Goal: Task Accomplishment & Management: Complete application form

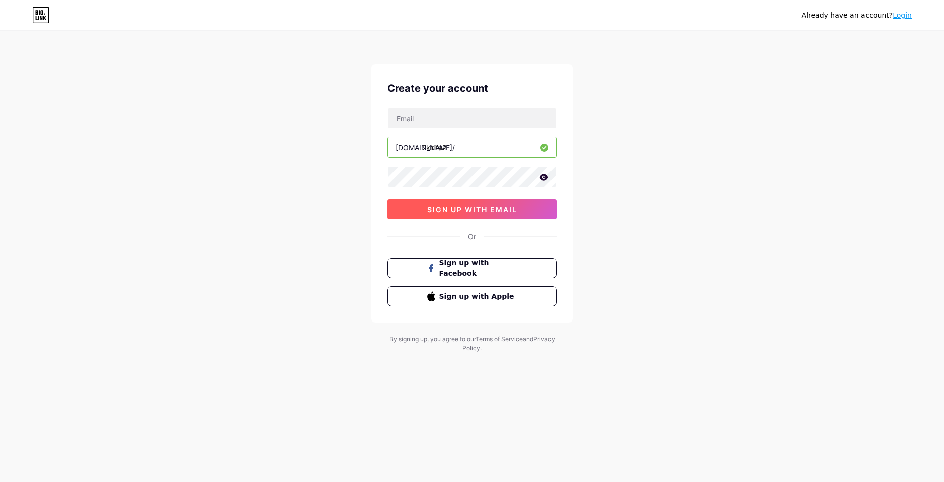
click at [451, 212] on span "sign up with email" at bounding box center [472, 209] width 90 height 9
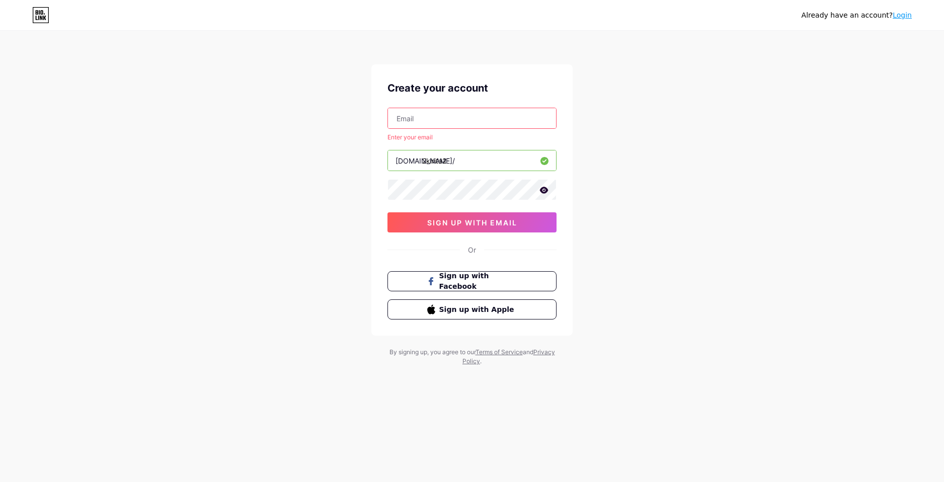
click at [451, 122] on input "text" at bounding box center [472, 118] width 168 height 20
type input "[EMAIL_ADDRESS][DOMAIN_NAME]"
click at [453, 227] on button "sign up with email" at bounding box center [471, 222] width 169 height 20
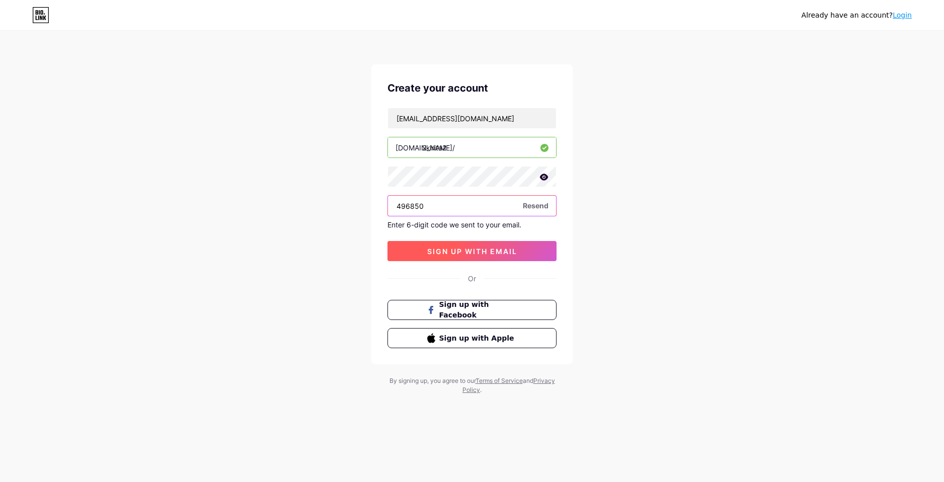
type input "496850"
click at [493, 244] on button "sign up with email" at bounding box center [471, 251] width 169 height 20
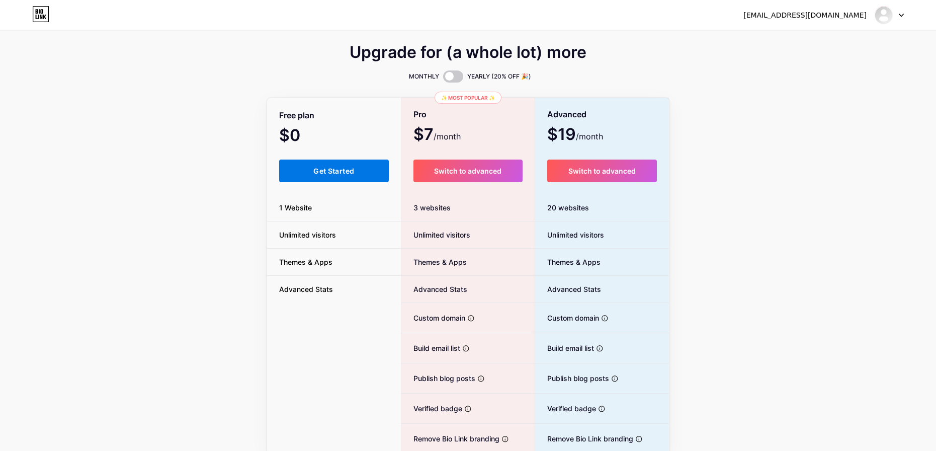
click at [336, 171] on span "Get Started" at bounding box center [333, 171] width 41 height 9
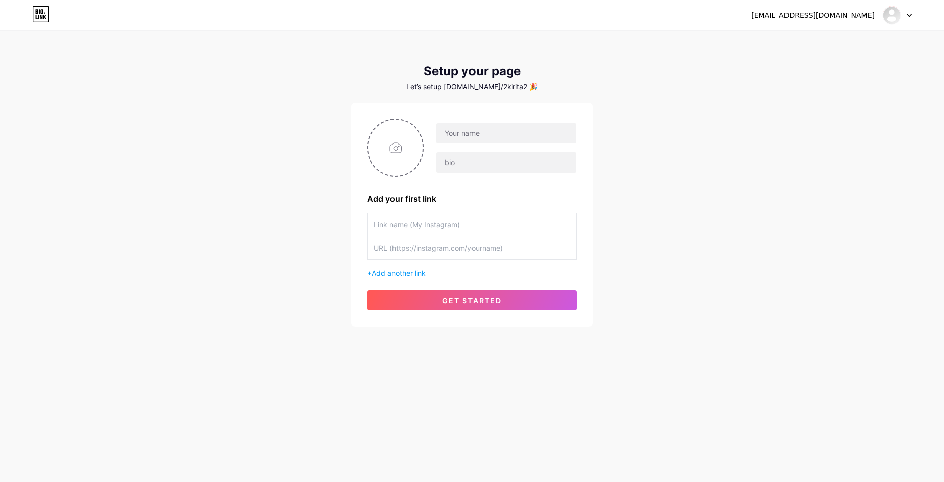
click at [480, 255] on input "text" at bounding box center [472, 247] width 196 height 23
click at [386, 275] on span "Add another link" at bounding box center [399, 273] width 54 height 9
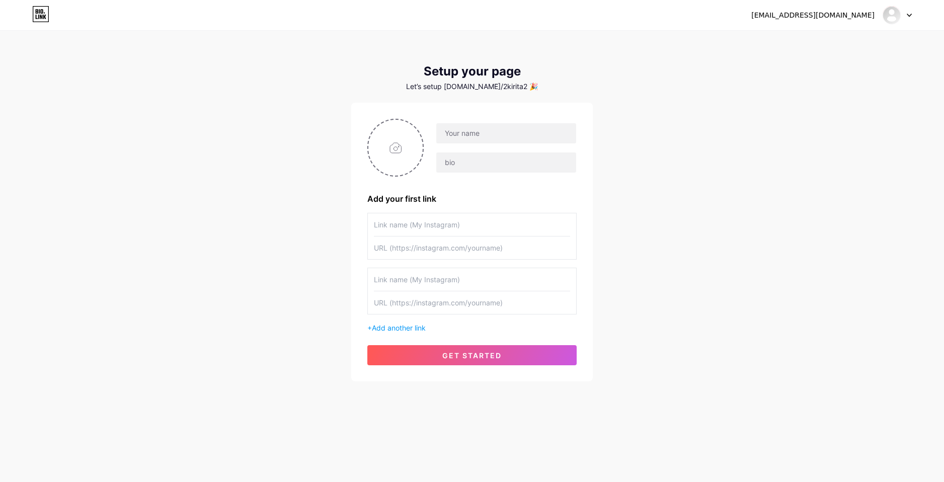
click at [400, 285] on input "text" at bounding box center [472, 279] width 196 height 23
click at [429, 353] on button "get started" at bounding box center [471, 355] width 209 height 20
